Goal: Find specific page/section: Find specific page/section

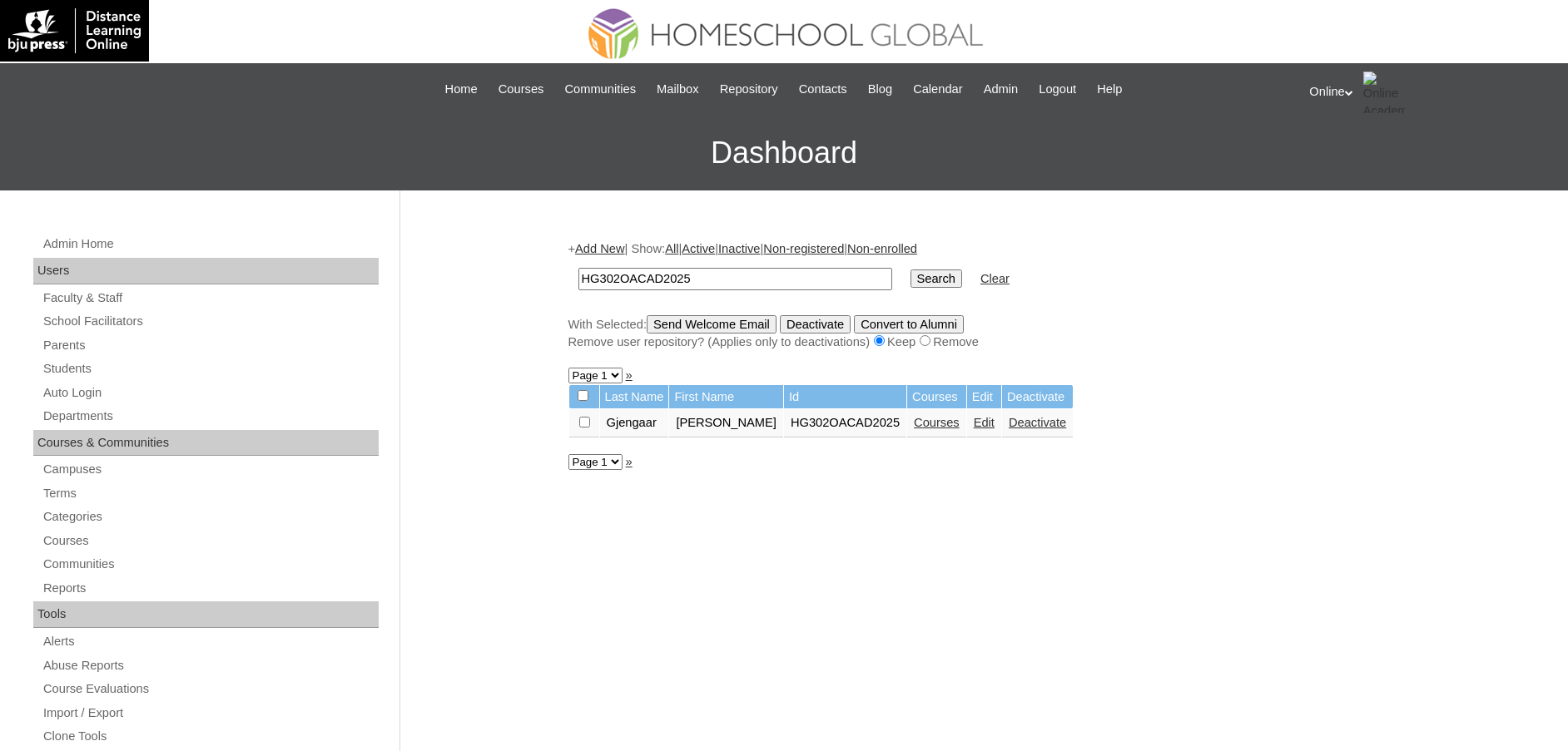
paste input "297"
type input "HG297OACAD2025"
click at [910, 269] on input "Search" at bounding box center [936, 278] width 52 height 19
click at [921, 420] on link "Courses" at bounding box center [936, 422] width 46 height 13
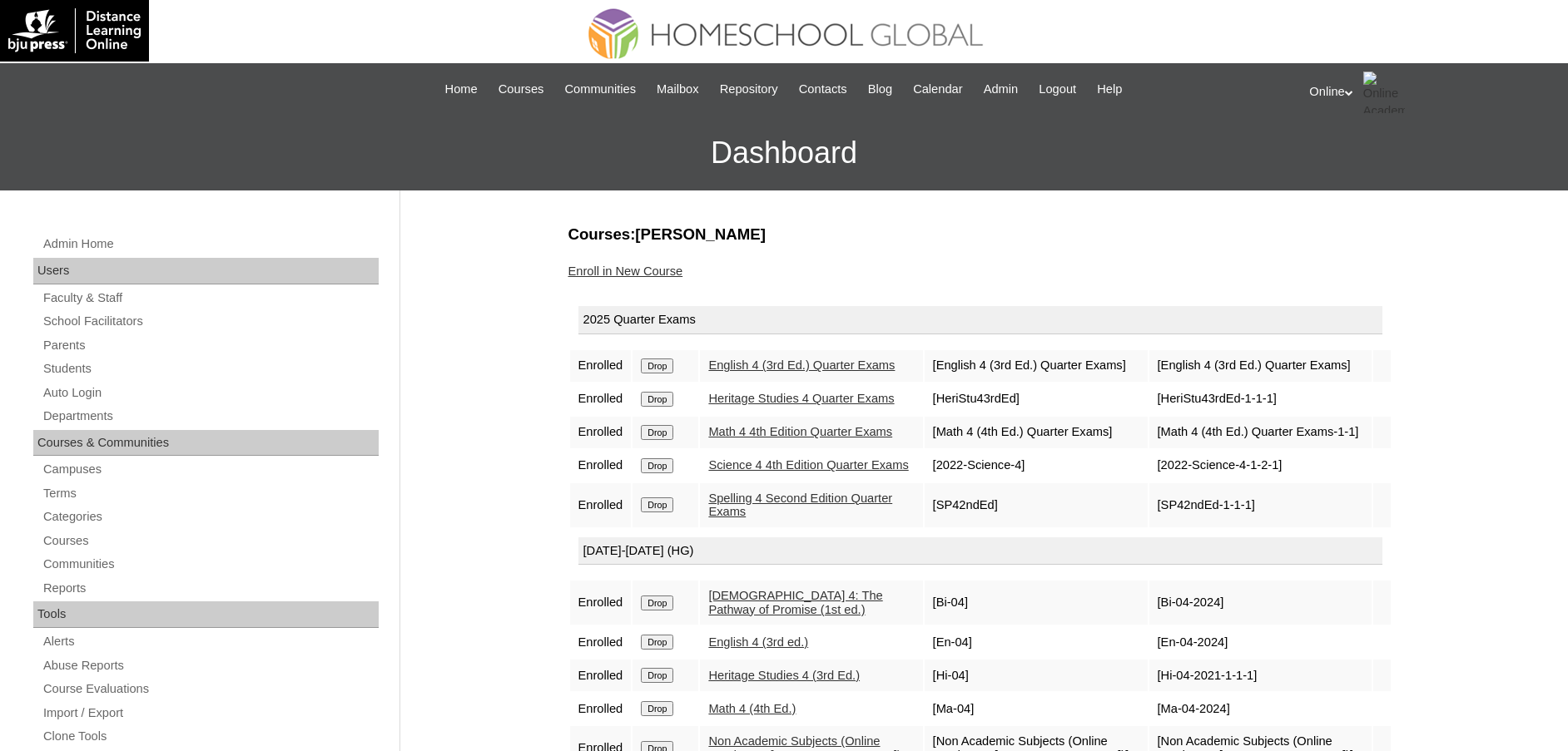
drag, startPoint x: 795, startPoint y: 235, endPoint x: 693, endPoint y: 238, distance: 102.0
click at [693, 238] on h3 "Courses:[PERSON_NAME]" at bounding box center [980, 234] width 824 height 21
copy h3 "Yann Jaycee"
click at [72, 368] on link "Students" at bounding box center [210, 369] width 337 height 20
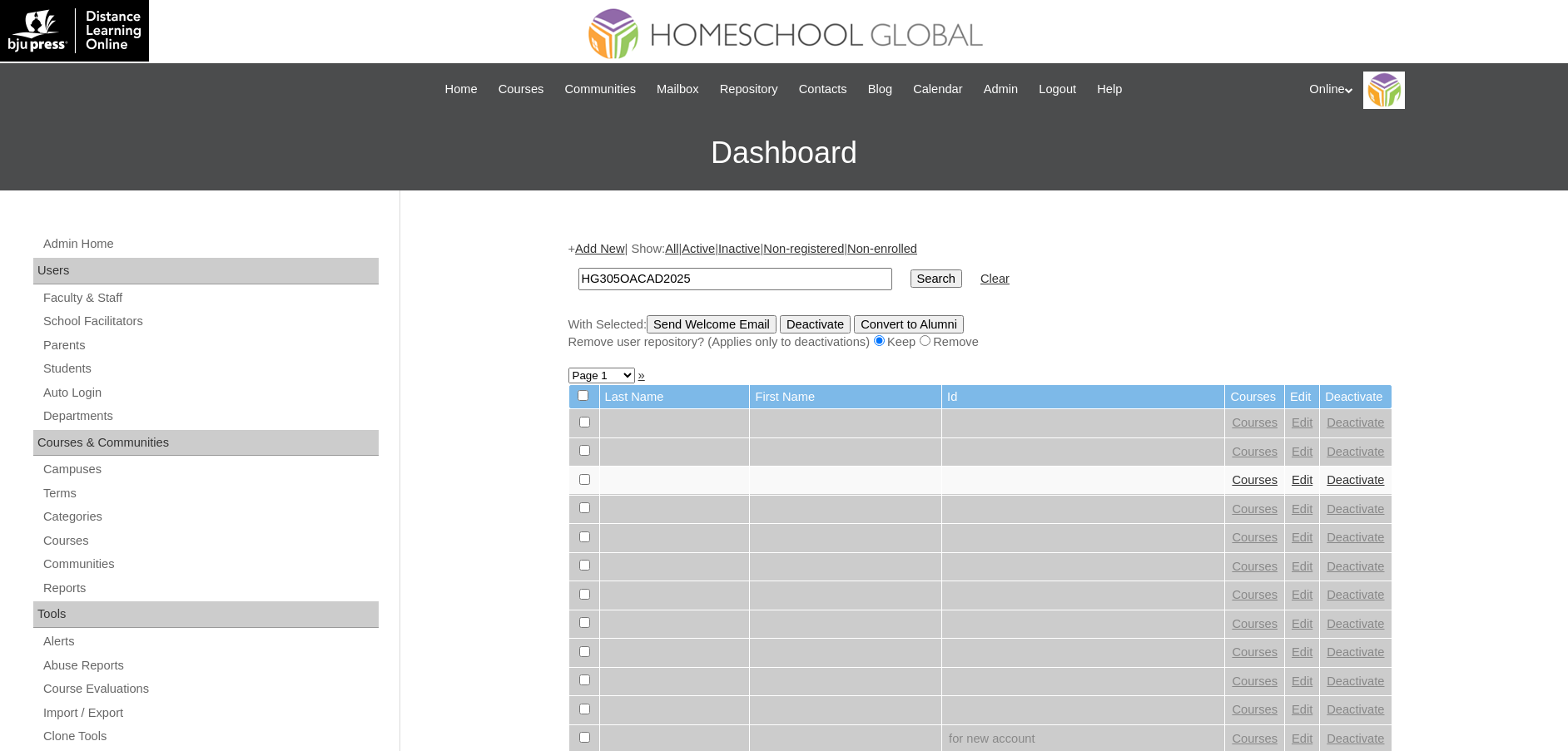
type input "HG305OACAD2025"
click at [910, 269] on input "Search" at bounding box center [936, 278] width 52 height 19
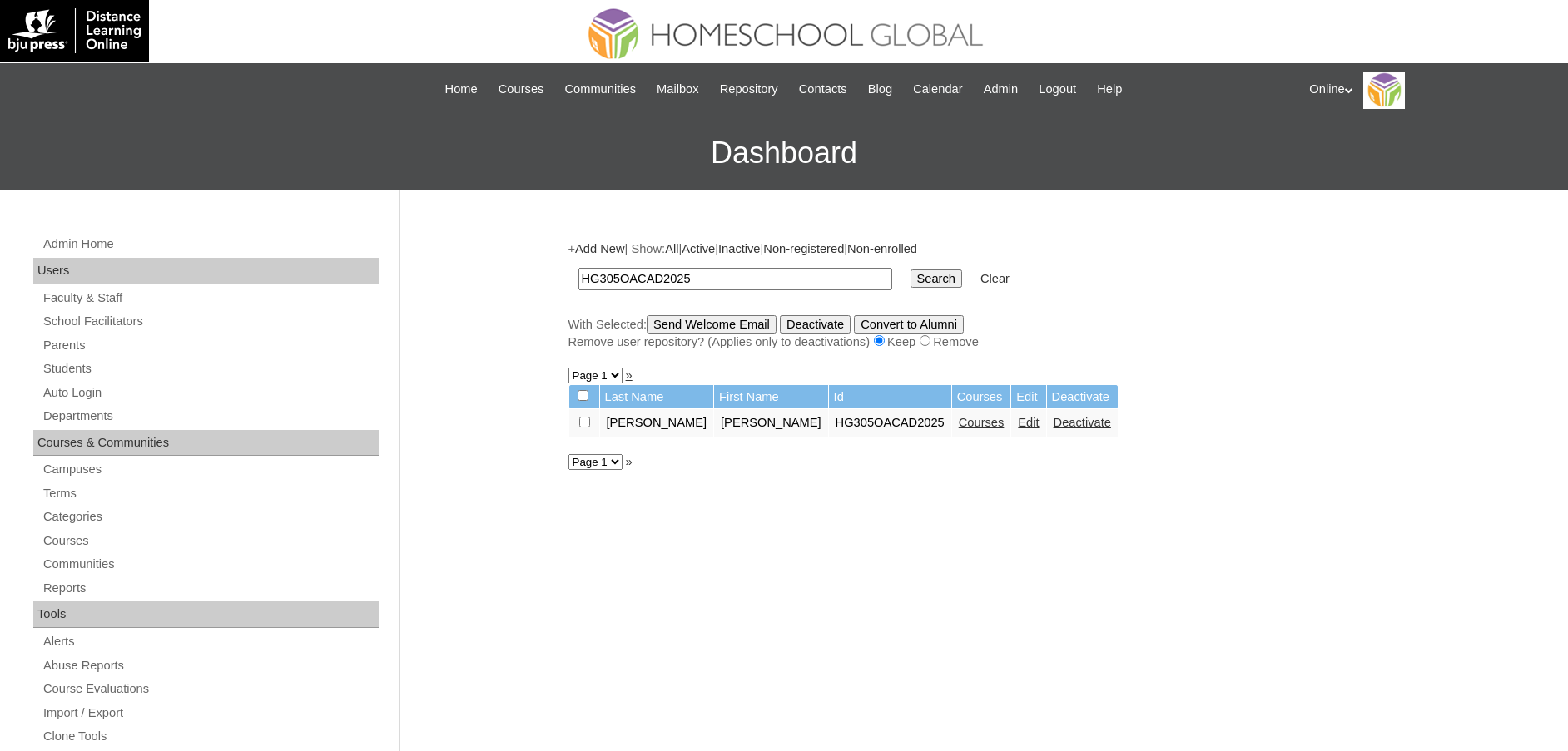
click at [959, 424] on link "Courses" at bounding box center [981, 422] width 46 height 13
